Goal: Information Seeking & Learning: Learn about a topic

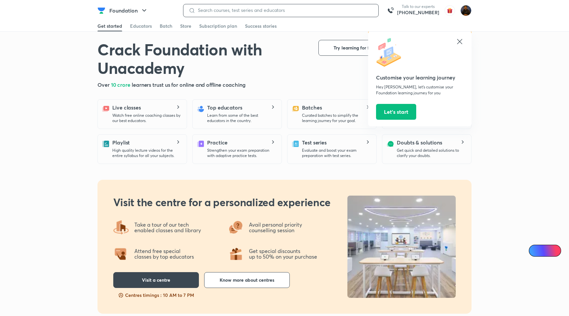
click at [210, 11] on input at bounding box center [284, 10] width 178 height 5
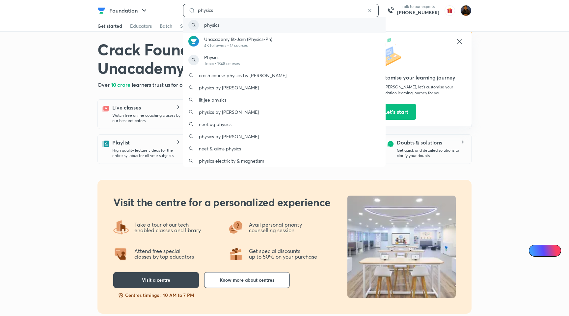
type input "physics"
click at [233, 21] on div "physics" at bounding box center [284, 25] width 203 height 16
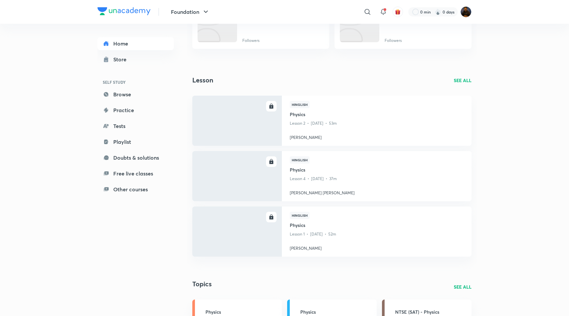
scroll to position [355, 0]
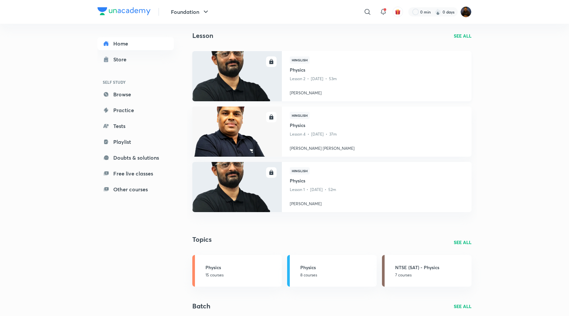
click at [306, 83] on p "Lesson 2 • [DATE] • 53m" at bounding box center [377, 78] width 174 height 9
click at [277, 84] on img at bounding box center [236, 75] width 91 height 51
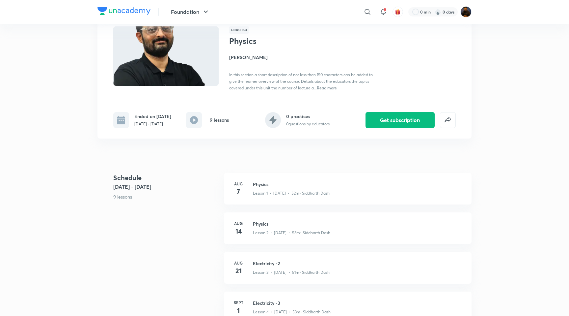
scroll to position [51, 0]
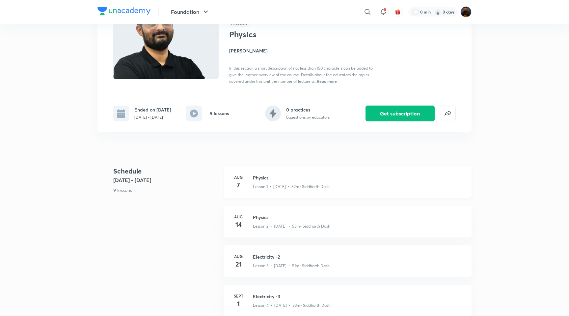
click at [269, 179] on h3 "Physics" at bounding box center [358, 177] width 211 height 7
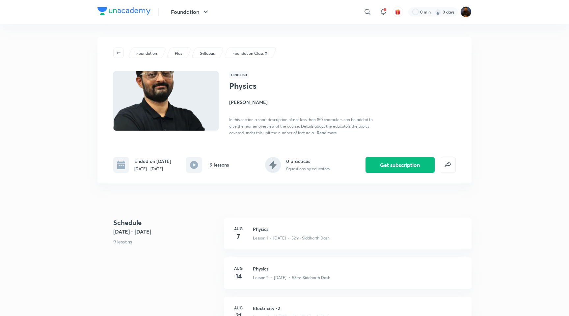
click at [142, 9] on img at bounding box center [123, 11] width 53 height 8
click at [208, 10] on icon "button" at bounding box center [206, 12] width 8 height 8
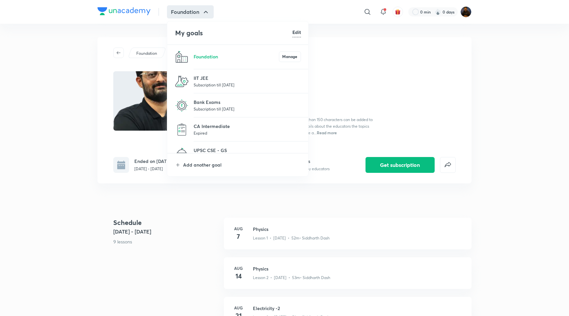
click at [302, 18] on div at bounding box center [284, 158] width 569 height 316
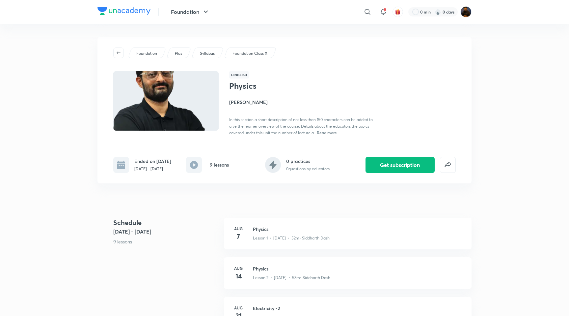
click at [160, 10] on div "Foundation" at bounding box center [182, 11] width 63 height 13
click at [121, 12] on img at bounding box center [123, 11] width 53 height 8
click at [121, 54] on icon "button" at bounding box center [118, 52] width 5 height 5
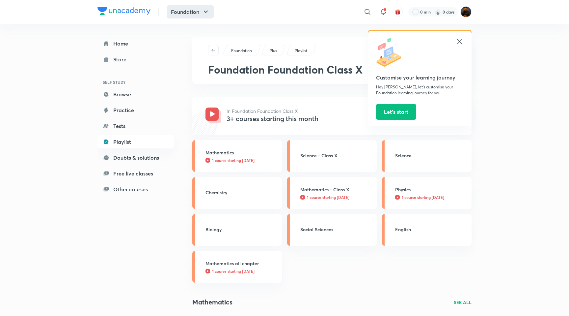
click at [178, 14] on button "Foundation" at bounding box center [190, 11] width 47 height 13
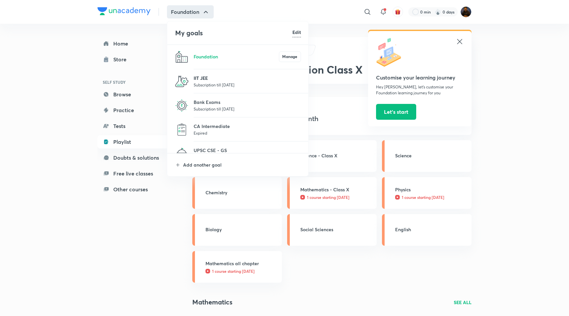
click at [206, 76] on p "IIT JEE" at bounding box center [247, 77] width 107 height 7
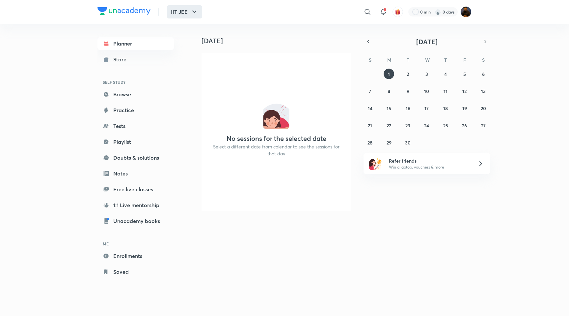
click at [187, 8] on button "IIT JEE" at bounding box center [184, 11] width 35 height 13
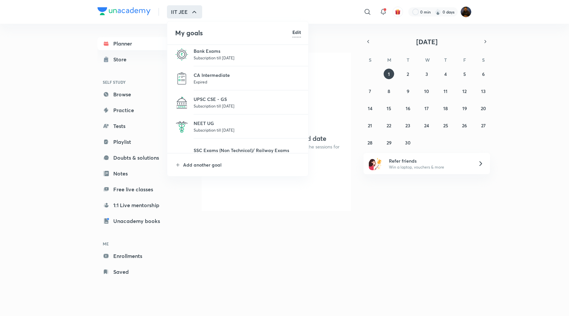
scroll to position [28, 0]
click at [204, 120] on p "NEET UG" at bounding box center [247, 122] width 107 height 7
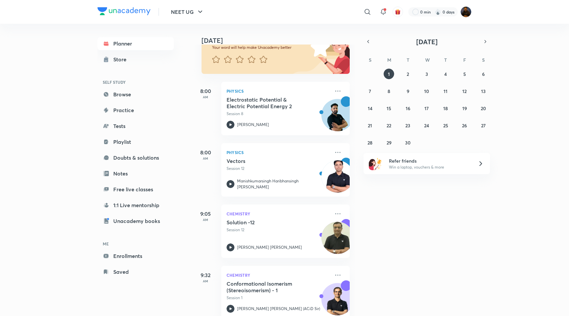
scroll to position [70, 0]
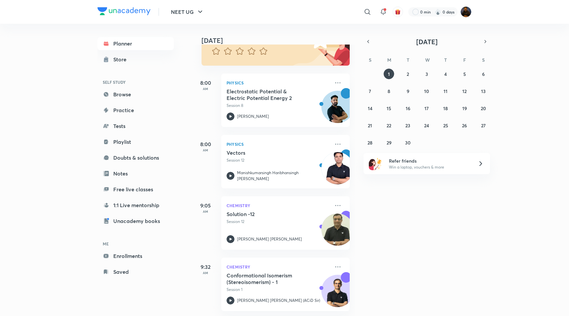
click at [401, 229] on div "[DATE] Good evening, Bhaskar You have 8 events [DATE] Give us your feedback on …" at bounding box center [379, 170] width 375 height 292
click at [334, 11] on div "​" at bounding box center [313, 12] width 121 height 16
click at [297, 23] on div "NEET UG ​ 0 min 0 days" at bounding box center [284, 12] width 374 height 24
click at [294, 24] on div "[DATE]" at bounding box center [274, 33] width 164 height 21
click at [284, 19] on div "​" at bounding box center [313, 12] width 121 height 16
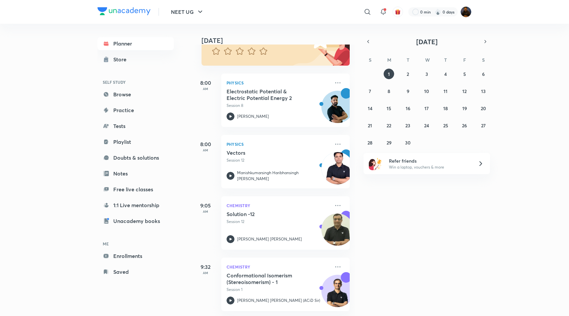
click at [340, 16] on div "​" at bounding box center [313, 12] width 121 height 16
click at [378, 11] on div at bounding box center [383, 11] width 13 height 13
click at [381, 12] on icon at bounding box center [383, 11] width 4 height 4
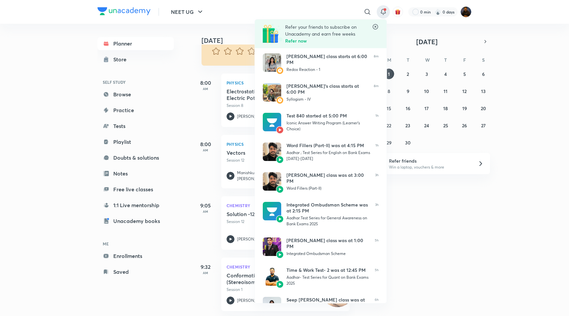
click at [241, 14] on div at bounding box center [284, 158] width 569 height 316
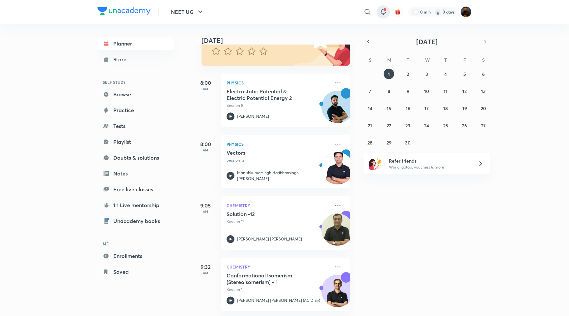
click at [385, 13] on icon at bounding box center [383, 12] width 8 height 8
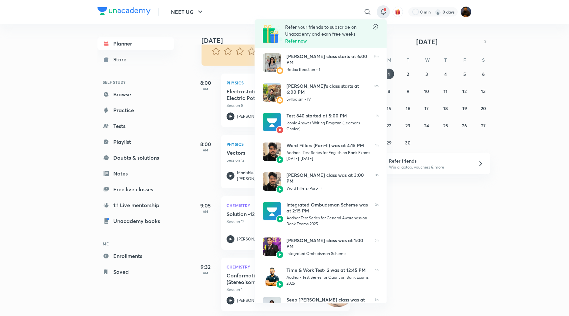
click at [235, 22] on div at bounding box center [284, 158] width 569 height 316
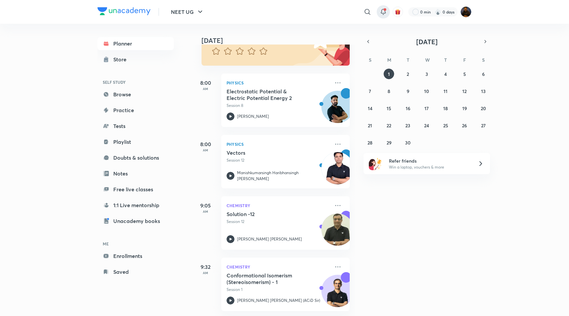
click at [382, 13] on icon at bounding box center [383, 12] width 8 height 8
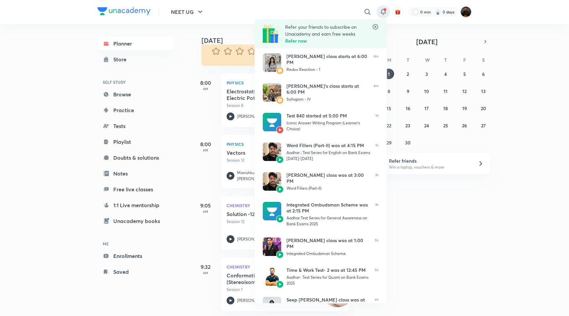
click at [376, 28] on icon at bounding box center [375, 26] width 7 height 7
